Goal: Task Accomplishment & Management: Use online tool/utility

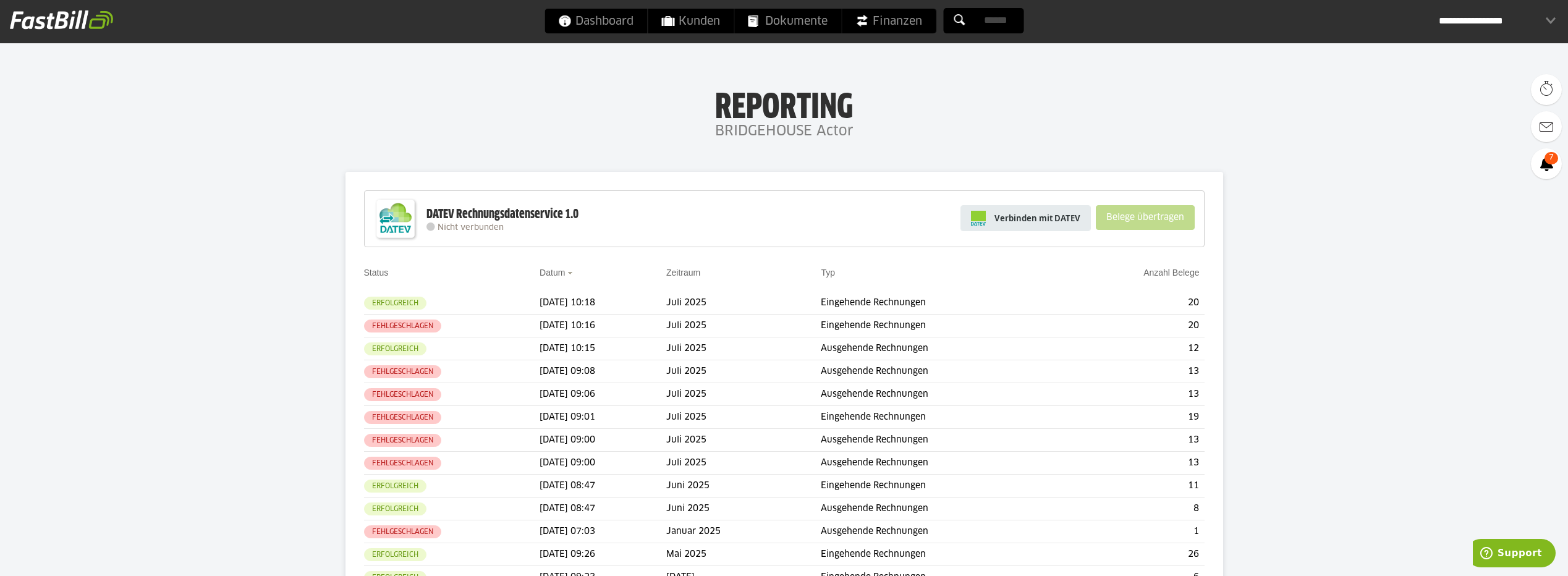
click at [1033, 223] on span "Verbinden mit DATEV" at bounding box center [1037, 218] width 86 height 12
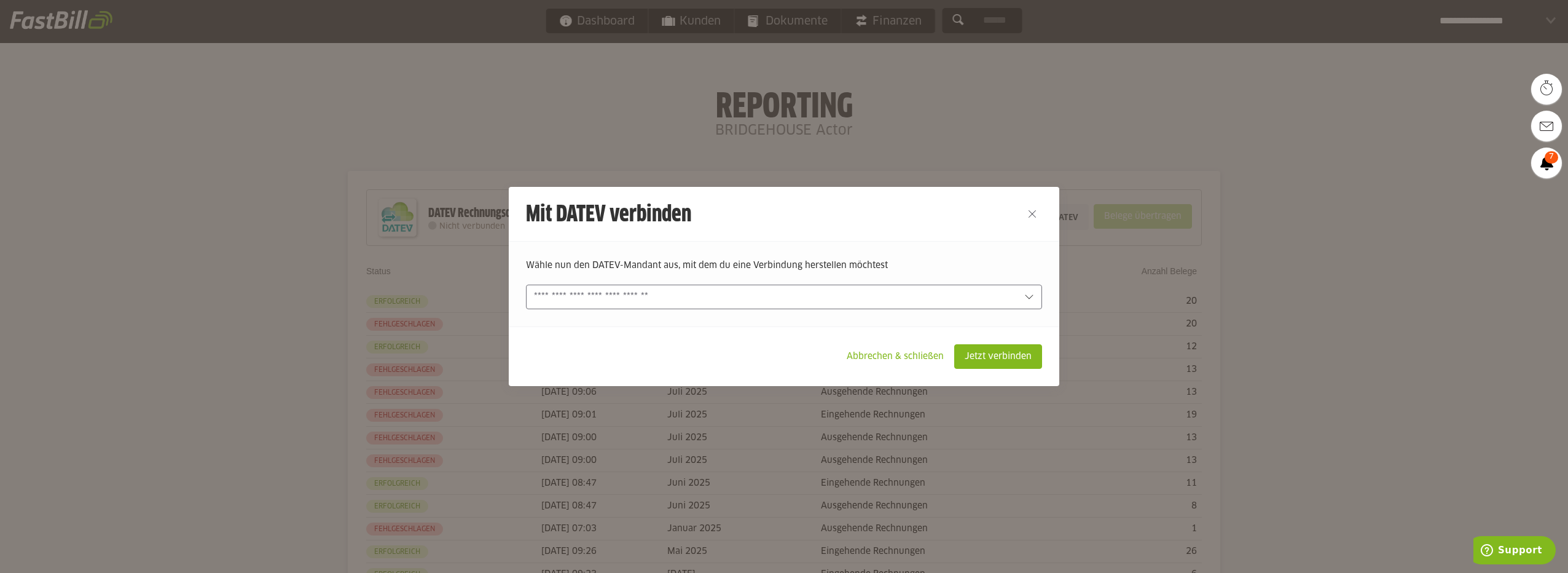
click at [1027, 297] on icon at bounding box center [1029, 297] width 8 height 5
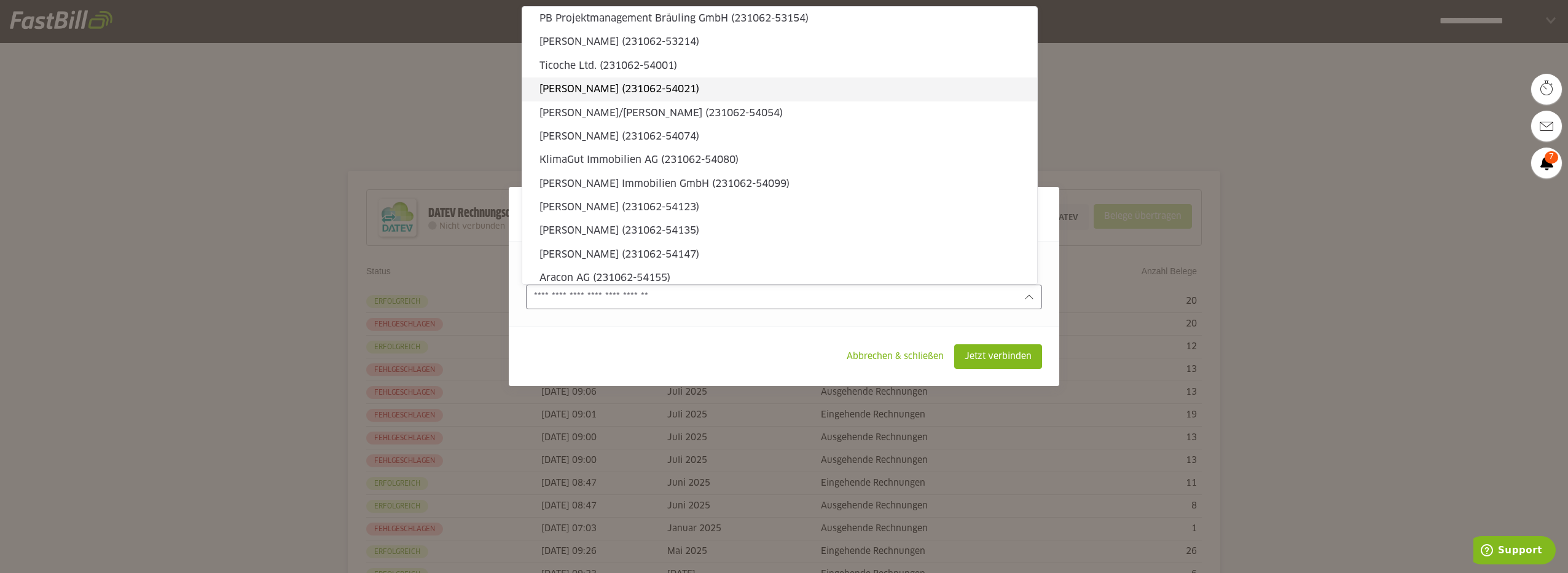
scroll to position [184, 0]
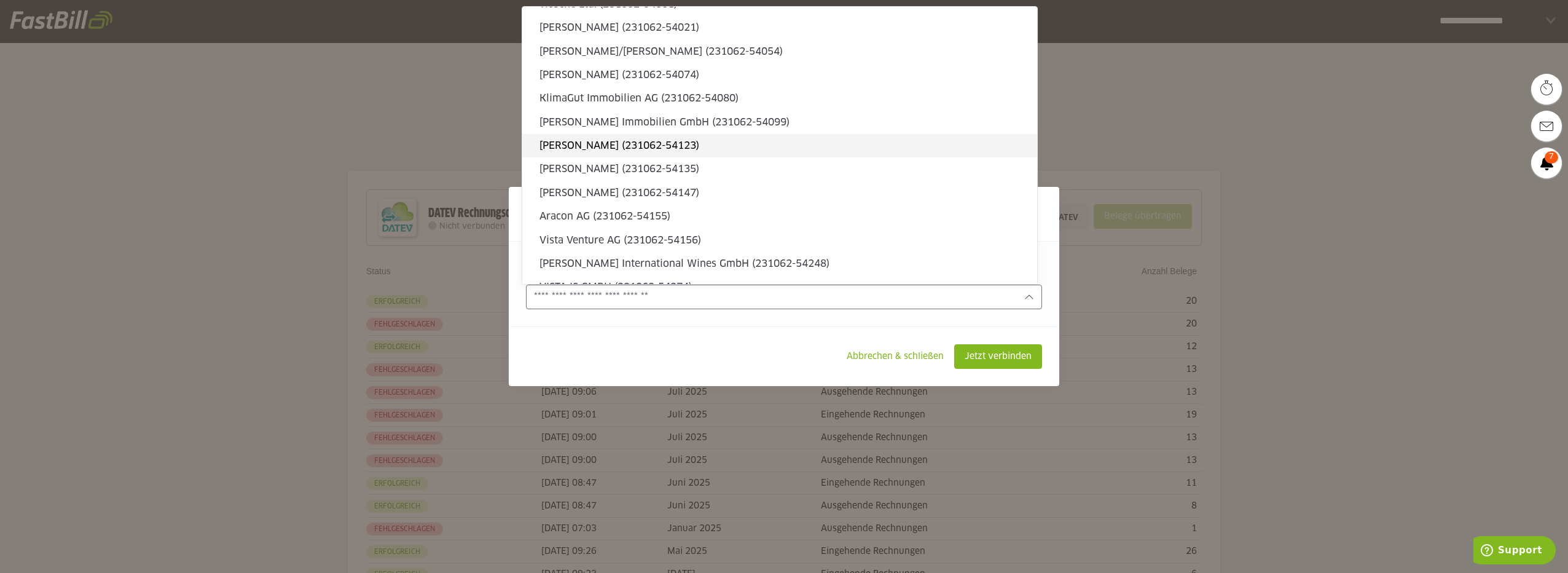
click at [622, 148] on slot "[PERSON_NAME] (231062-54123)" at bounding box center [784, 146] width 488 height 14
type input "**********"
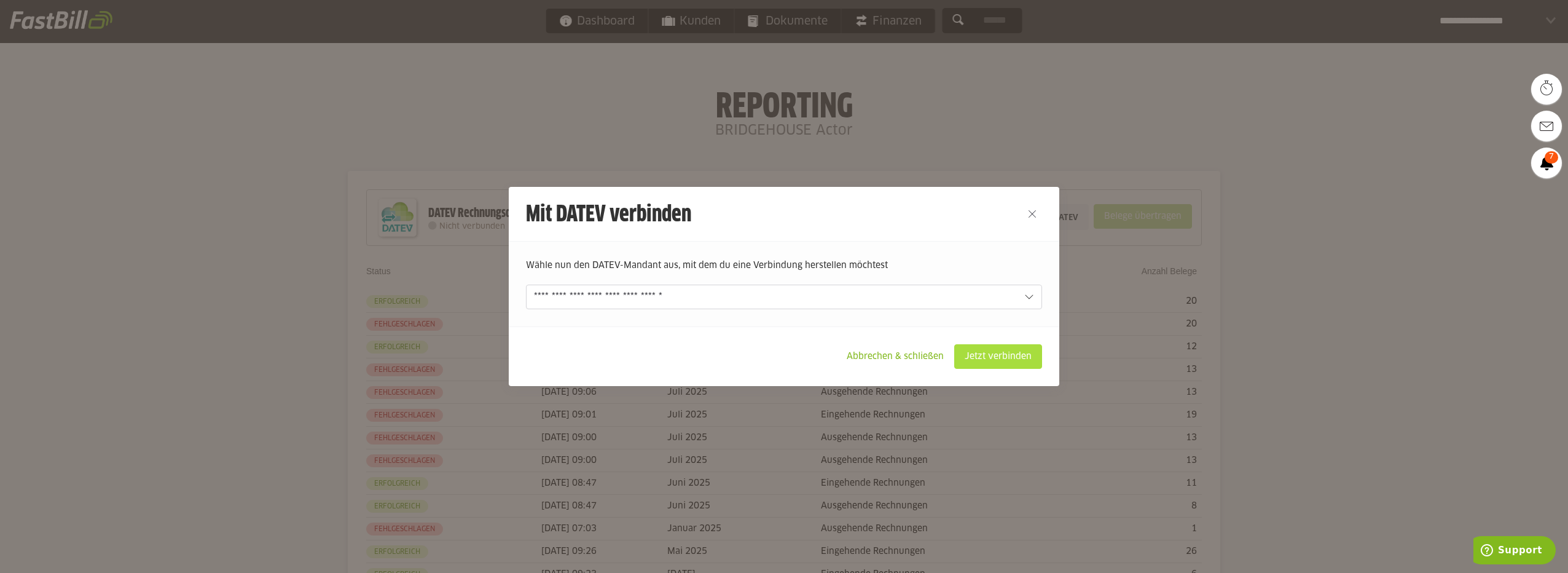
click at [994, 360] on slot "Jetzt verbinden" at bounding box center [998, 357] width 87 height 23
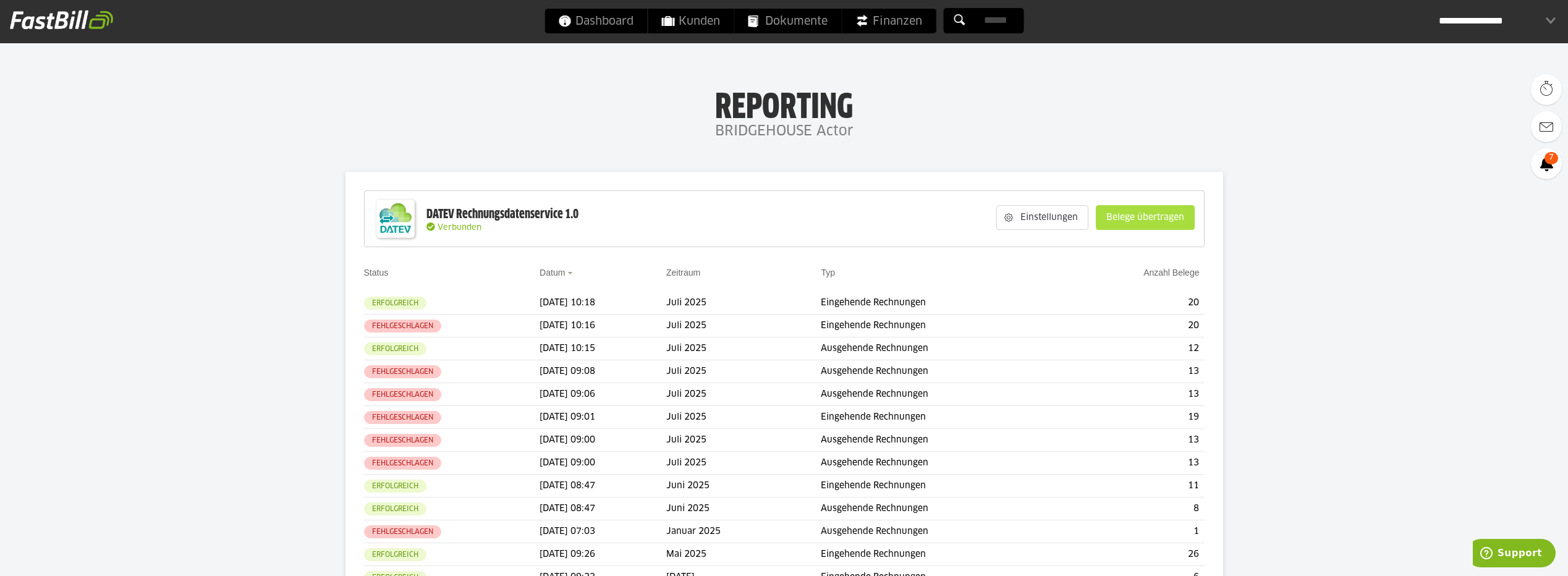
click at [1122, 222] on slot "Belege übertragen" at bounding box center [1146, 218] width 98 height 23
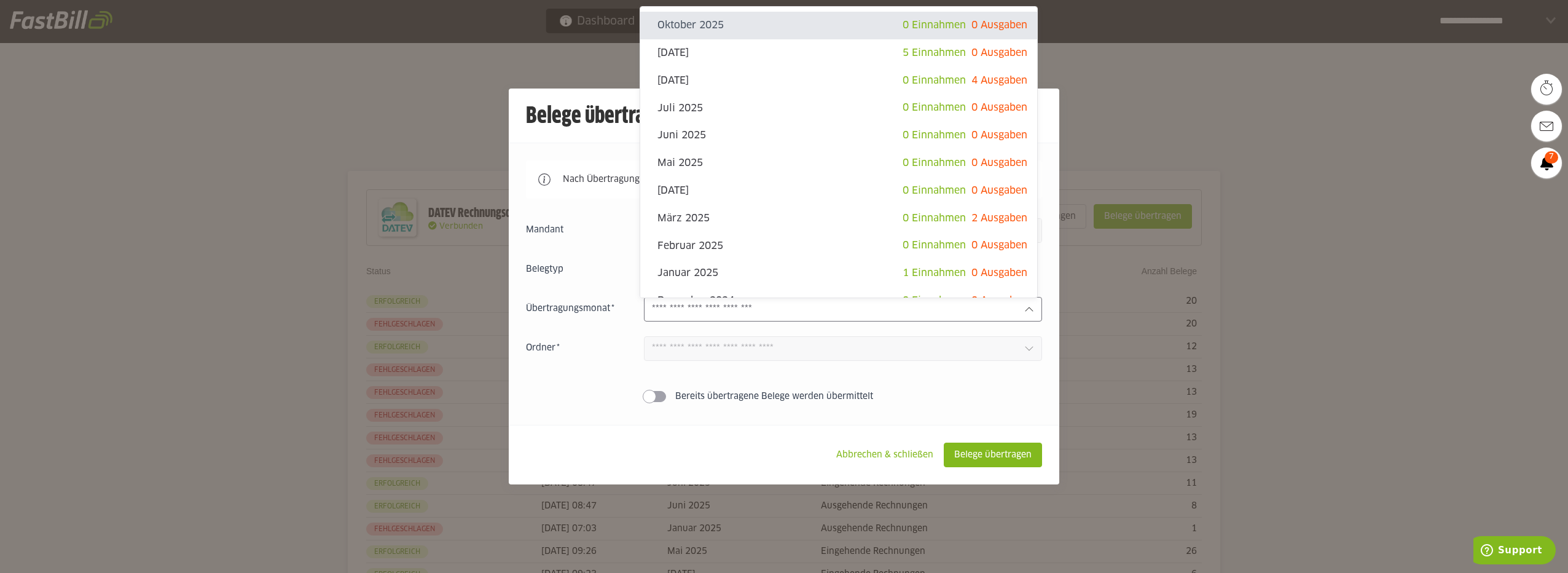
click at [1028, 310] on icon at bounding box center [1029, 309] width 10 height 10
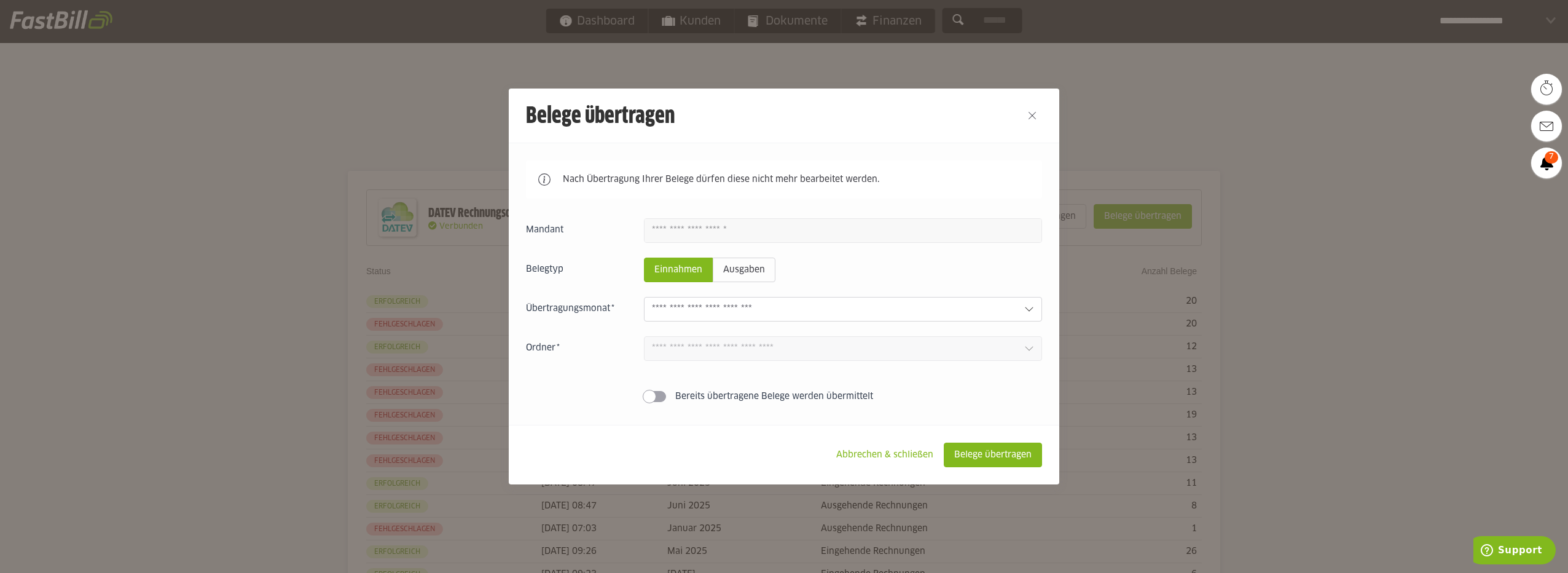
click at [1135, 84] on div at bounding box center [784, 286] width 1568 height 573
